Goal: Task Accomplishment & Management: Manage account settings

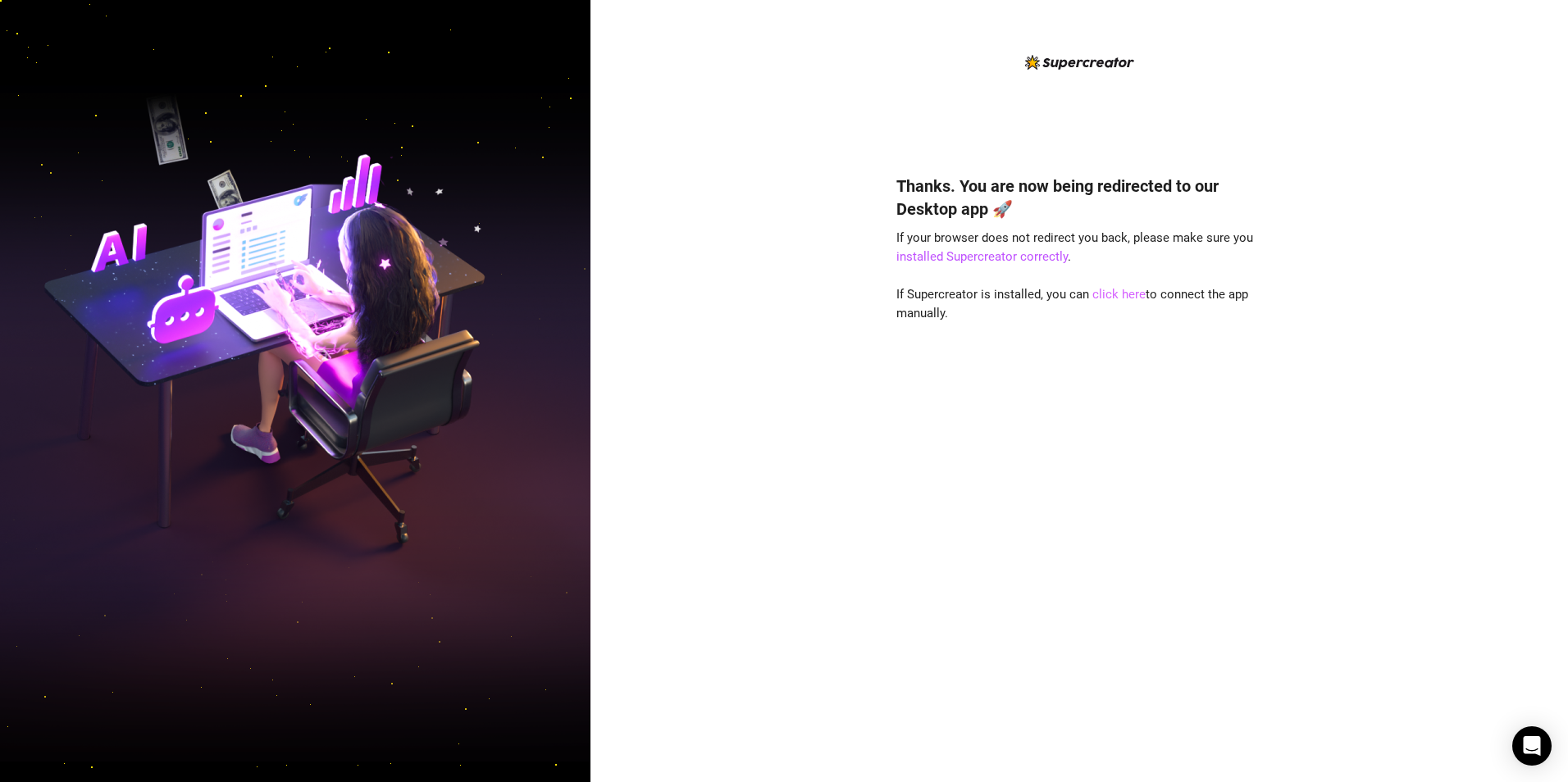
click at [1117, 291] on link "click here" at bounding box center [1119, 294] width 53 height 15
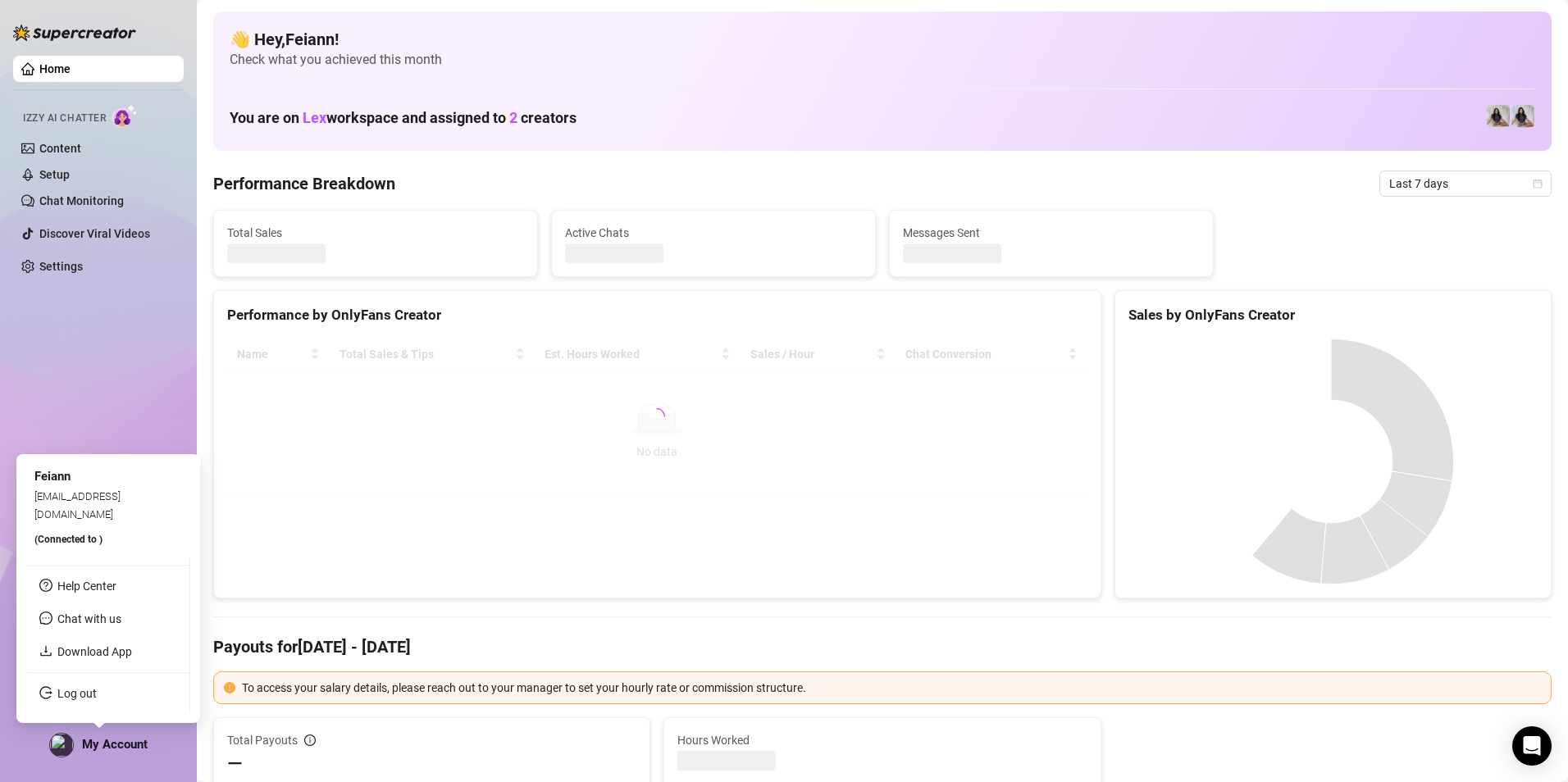
drag, startPoint x: 95, startPoint y: 746, endPoint x: 95, endPoint y: 726, distance: 20.0
click at [95, 746] on span "My Account" at bounding box center [114, 744] width 65 height 15
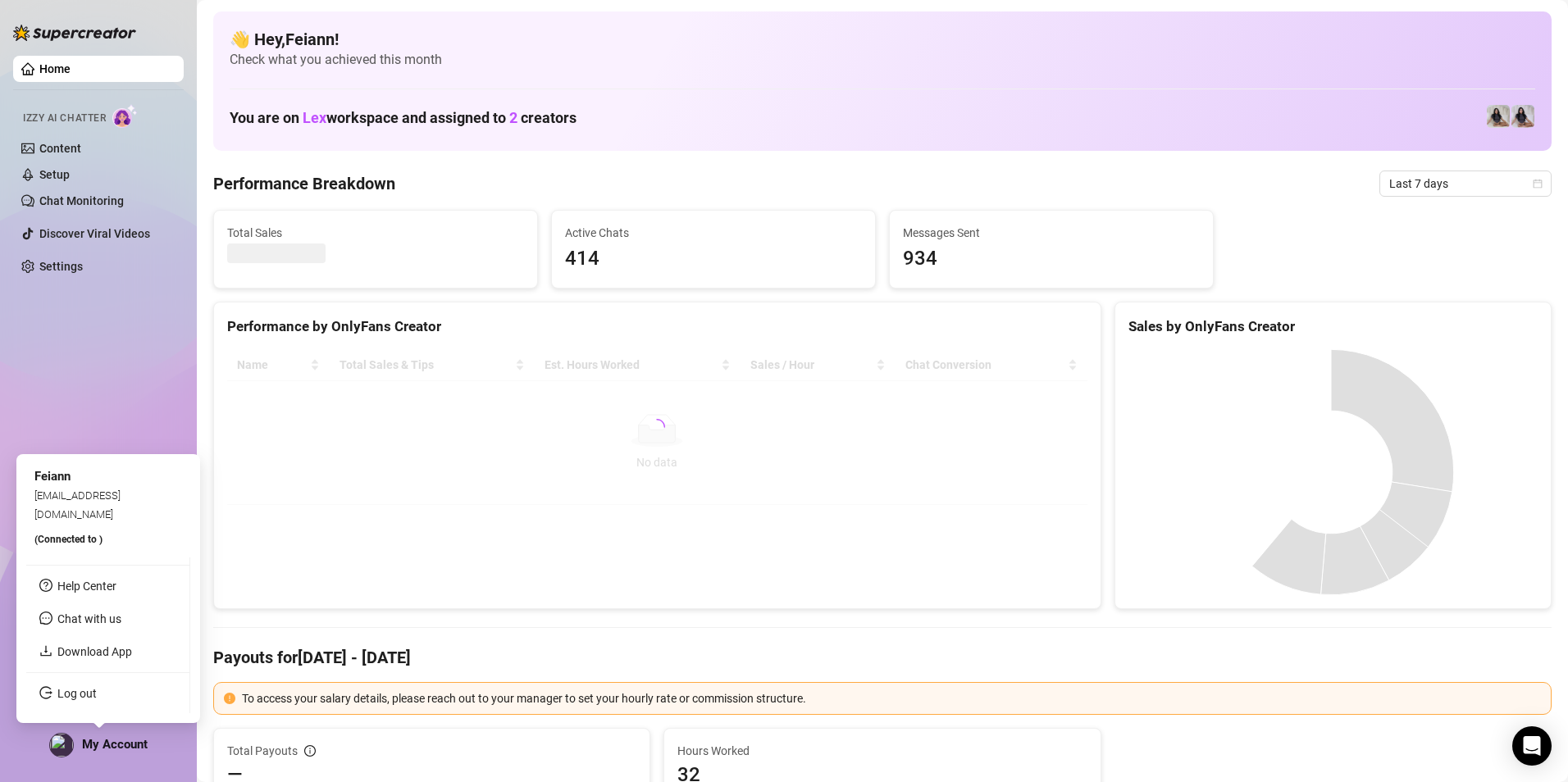
click at [97, 688] on link "Log out" at bounding box center [76, 694] width 40 height 13
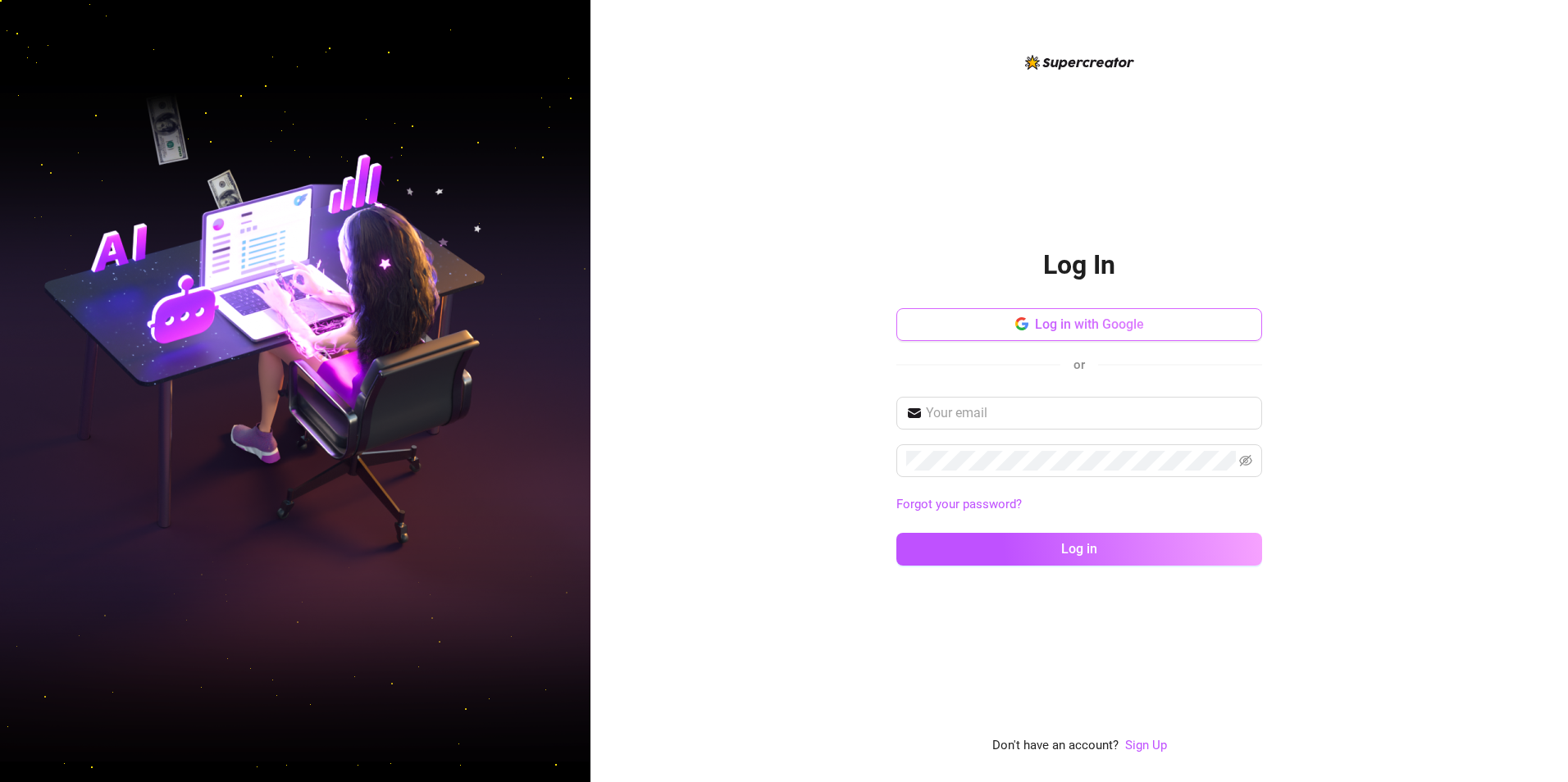
click at [1087, 322] on span "Log in with Google" at bounding box center [1089, 323] width 109 height 16
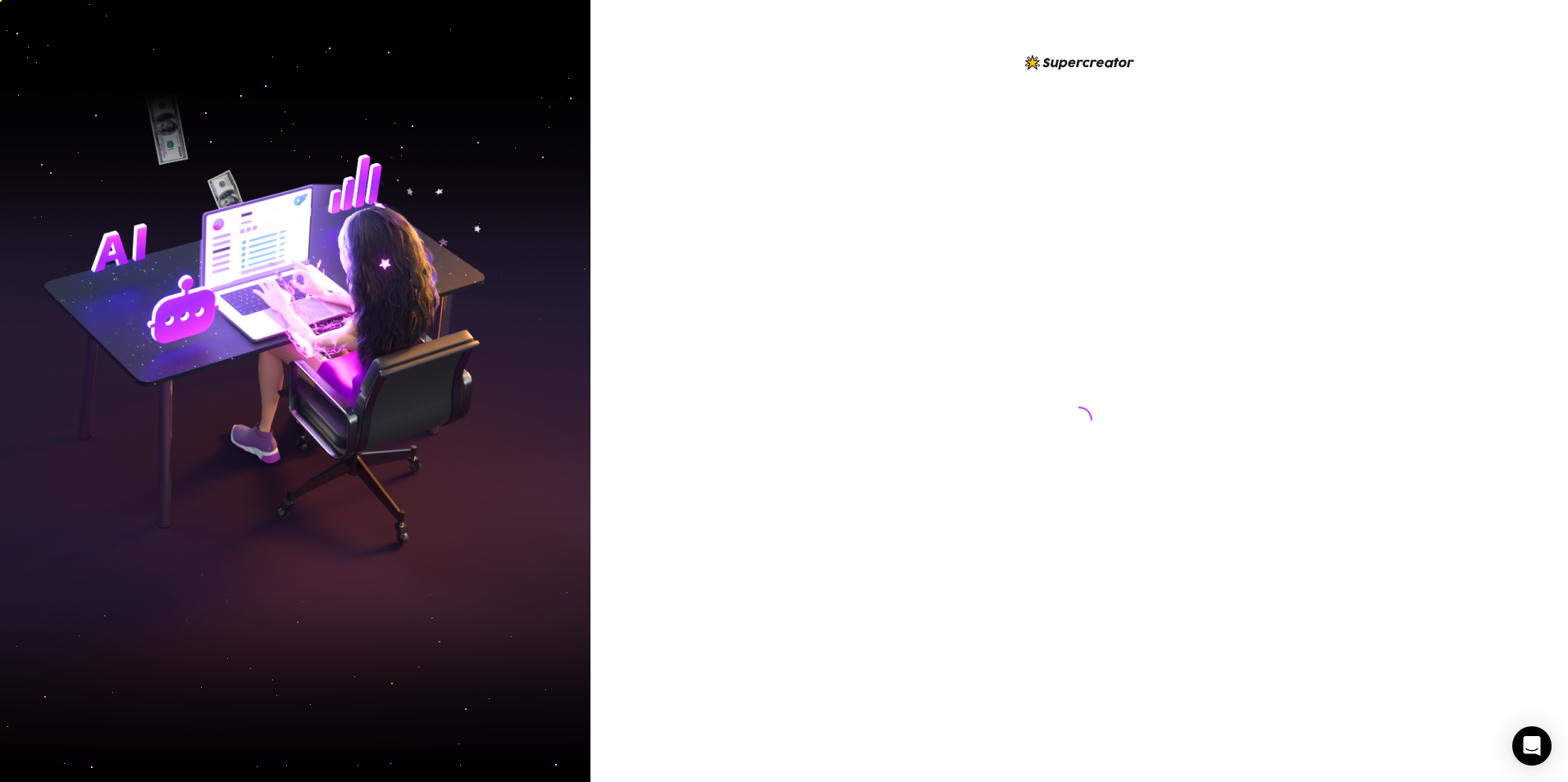
drag, startPoint x: 966, startPoint y: 130, endPoint x: 1077, endPoint y: 264, distance: 174.0
click at [967, 133] on div at bounding box center [1079, 404] width 366 height 704
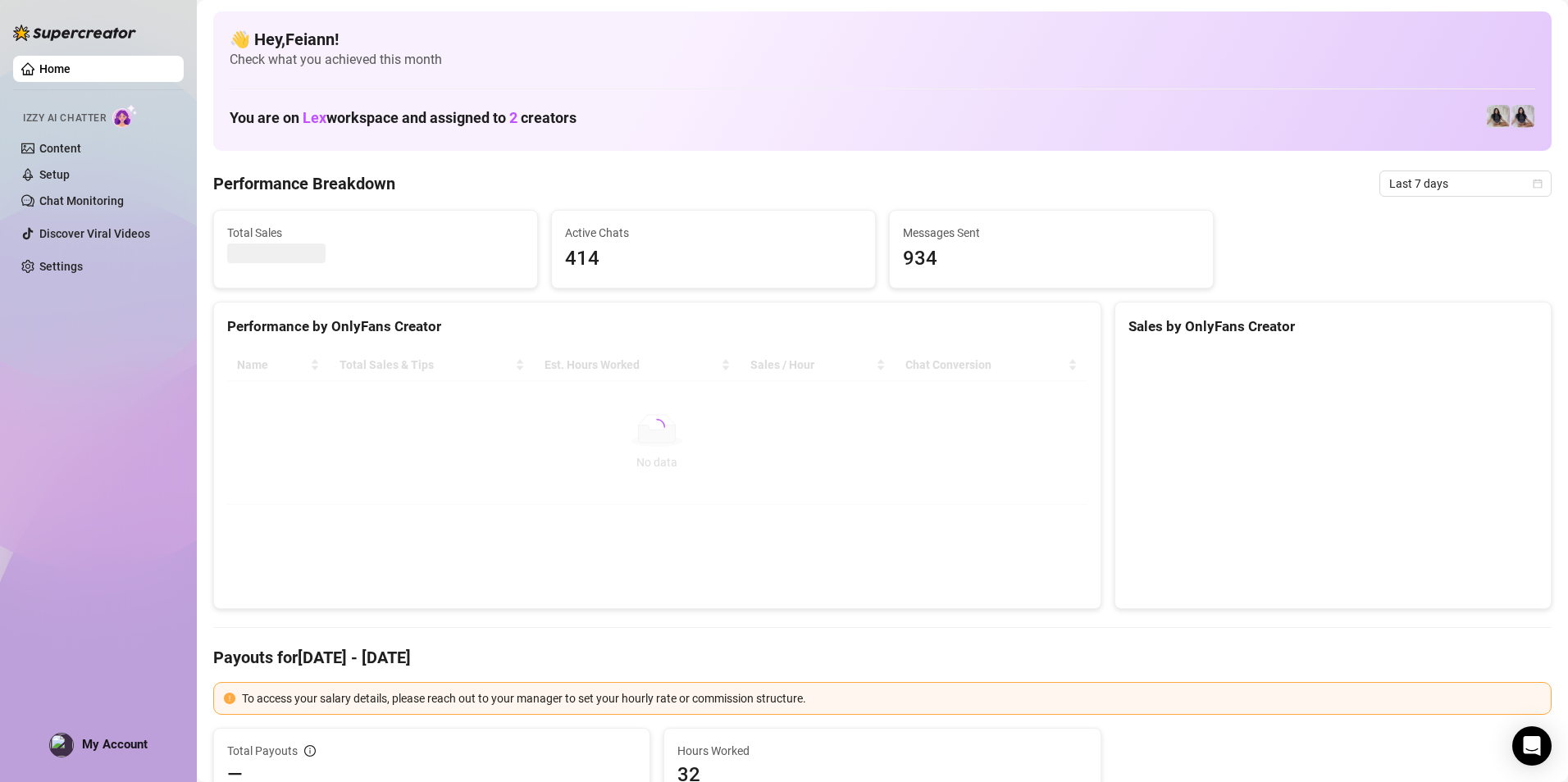
click at [101, 758] on div "Home Izzy AI Chatter Content Setup Chat Monitoring Discover Viral Videos Settin…" at bounding box center [98, 383] width 171 height 767
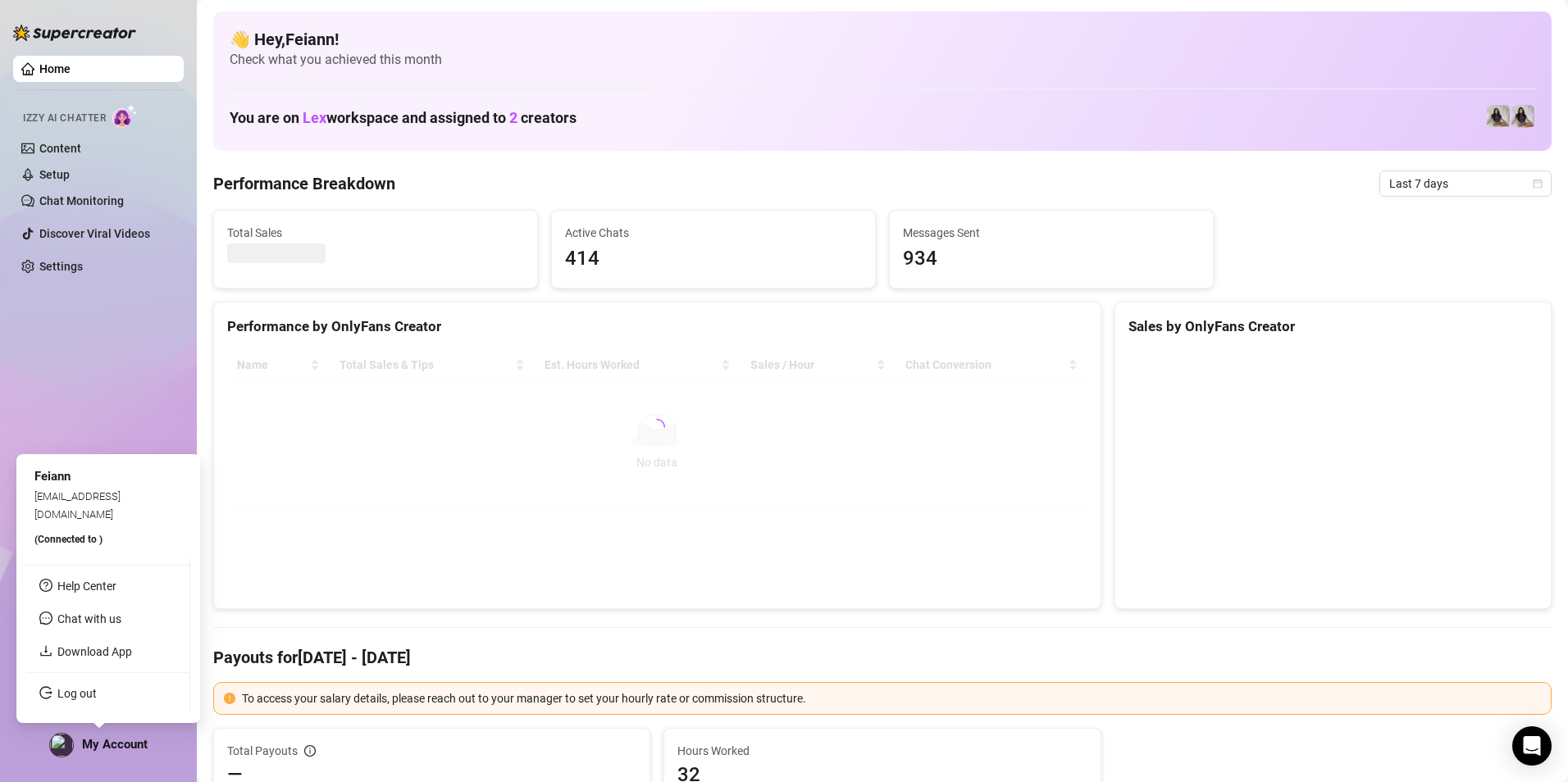
click at [112, 740] on span "My Account" at bounding box center [114, 744] width 65 height 15
click at [97, 690] on link "Log out" at bounding box center [76, 694] width 40 height 13
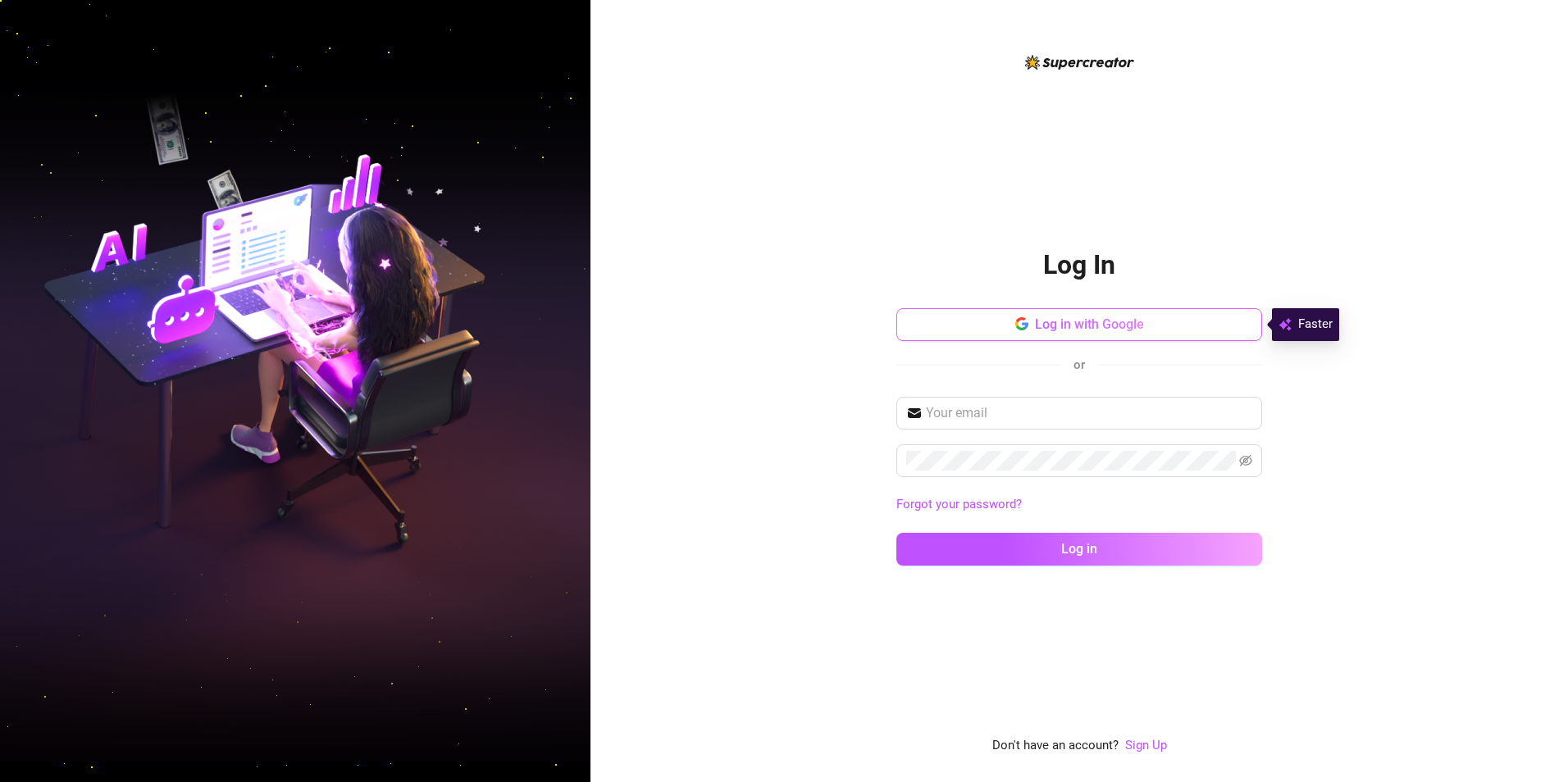
click at [945, 314] on button "Log in with Google" at bounding box center [1079, 324] width 366 height 33
